Goal: Task Accomplishment & Management: Use online tool/utility

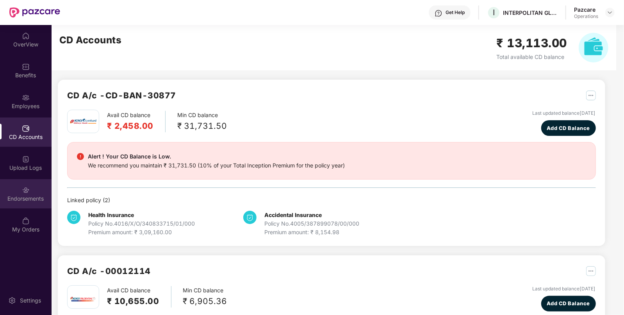
click at [32, 201] on div "Endorsements" at bounding box center [26, 199] width 52 height 8
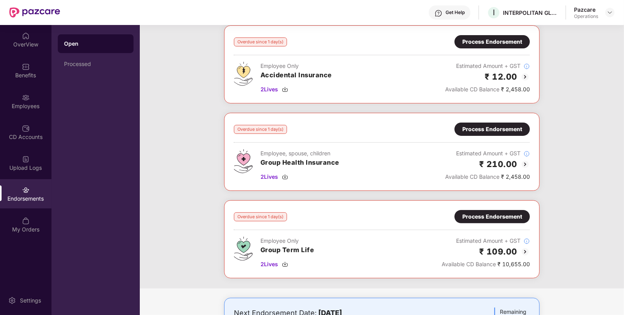
scroll to position [50, 0]
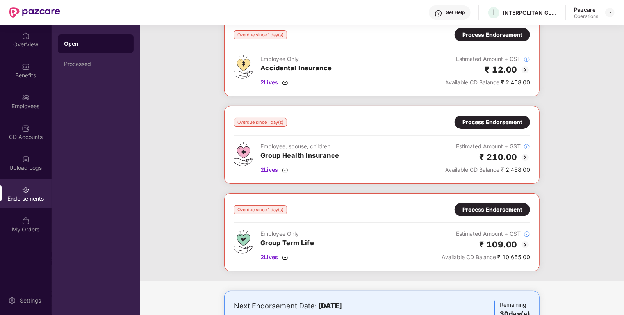
click at [485, 120] on div "Process Endorsement" at bounding box center [492, 122] width 60 height 9
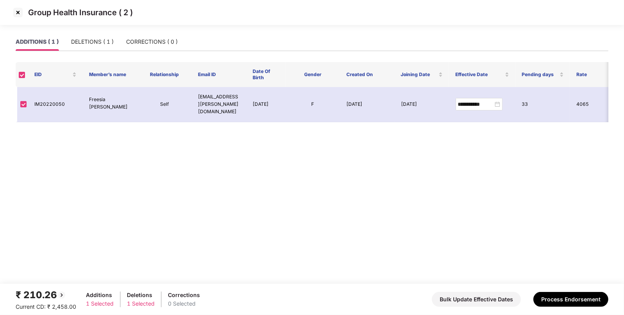
click at [19, 10] on img at bounding box center [18, 12] width 12 height 12
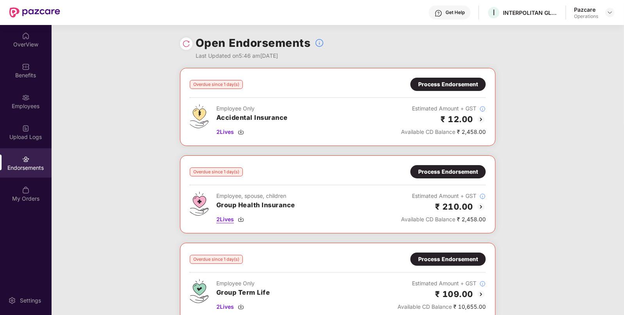
click at [223, 219] on span "2 Lives" at bounding box center [225, 219] width 18 height 9
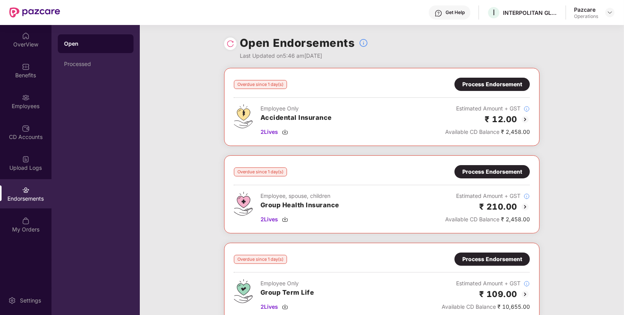
click at [486, 169] on div "Process Endorsement" at bounding box center [492, 172] width 60 height 9
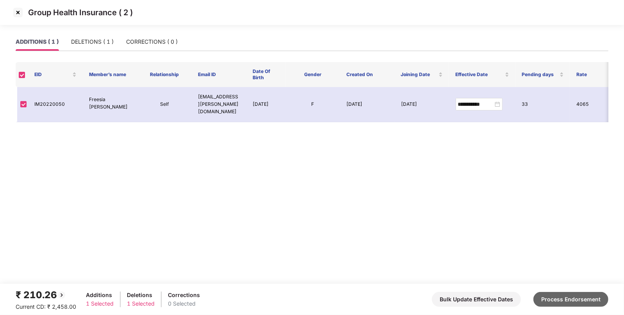
click at [588, 300] on button "Process Endorsement" at bounding box center [571, 299] width 75 height 15
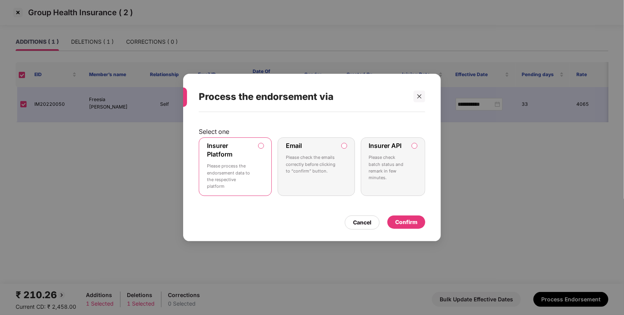
click at [404, 229] on div "Confirm" at bounding box center [406, 222] width 38 height 13
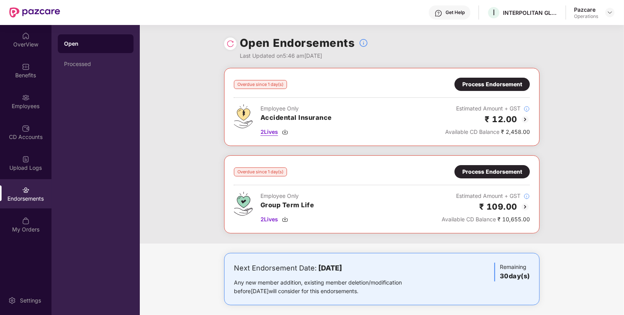
click at [266, 133] on span "2 Lives" at bounding box center [270, 132] width 18 height 9
click at [489, 95] on div "Overdue since 1 day(s) Process Endorsement Employee Only Accidental Insurance 2…" at bounding box center [382, 107] width 296 height 59
click at [494, 90] on div "Process Endorsement" at bounding box center [492, 84] width 75 height 13
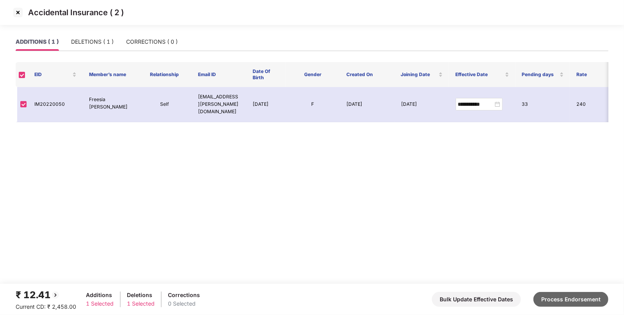
click at [547, 297] on button "Process Endorsement" at bounding box center [571, 299] width 75 height 15
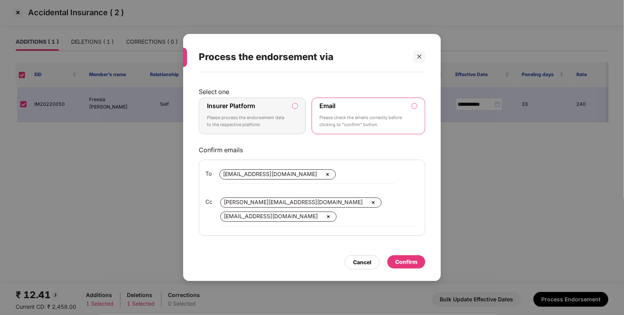
click at [270, 104] on div "Insurer Platform Please process the endorsement data to the respective platform" at bounding box center [247, 116] width 80 height 28
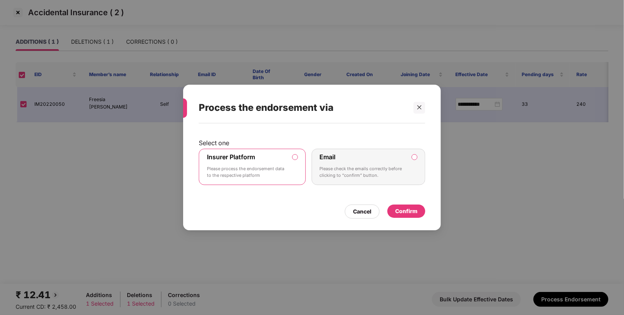
click at [407, 209] on div "Confirm" at bounding box center [406, 211] width 22 height 9
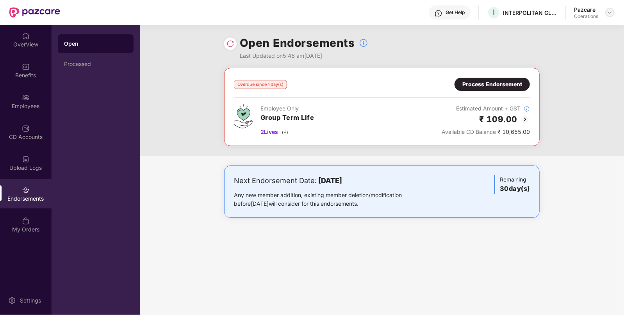
click at [611, 14] on img at bounding box center [610, 12] width 6 height 6
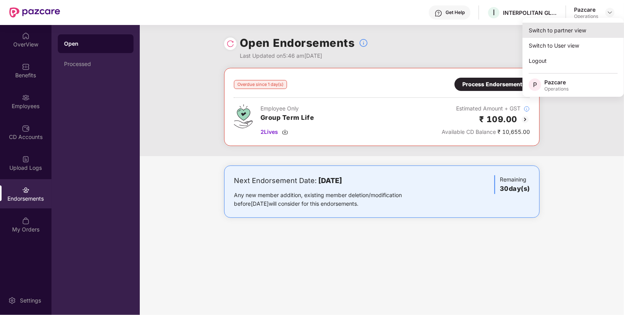
click at [590, 23] on div "Switch to partner view" at bounding box center [574, 30] width 102 height 15
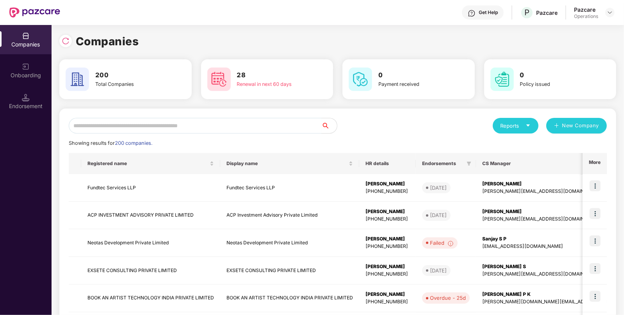
click at [305, 127] on input "text" at bounding box center [195, 126] width 253 height 16
paste input "**********"
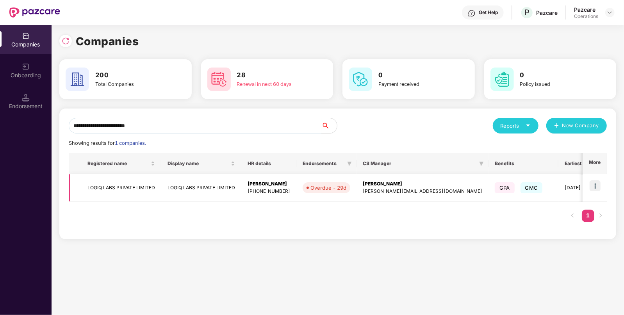
type input "**********"
click at [596, 191] on td at bounding box center [595, 188] width 24 height 28
click at [596, 182] on img at bounding box center [595, 185] width 11 height 11
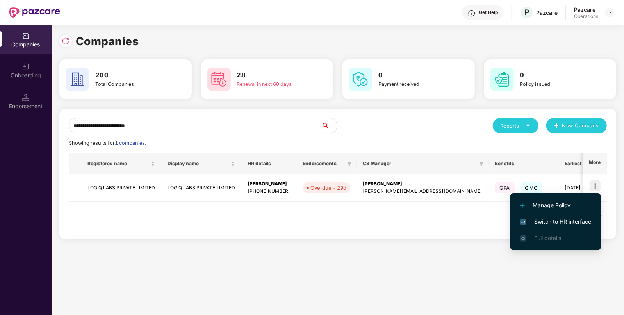
click at [539, 222] on span "Switch to HR interface" at bounding box center [555, 222] width 71 height 9
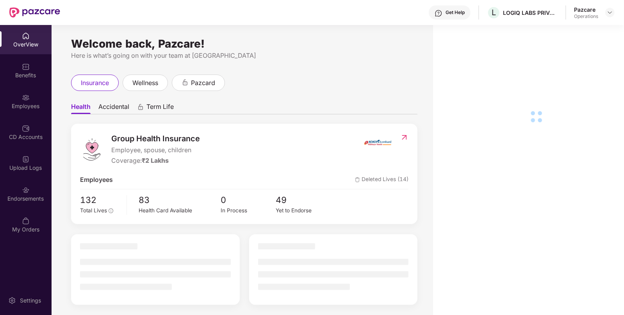
click at [32, 201] on div "Endorsements" at bounding box center [26, 199] width 52 height 8
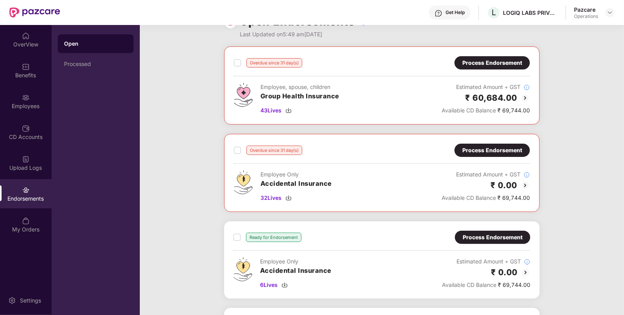
scroll to position [21, 0]
